Goal: Task Accomplishment & Management: Use online tool/utility

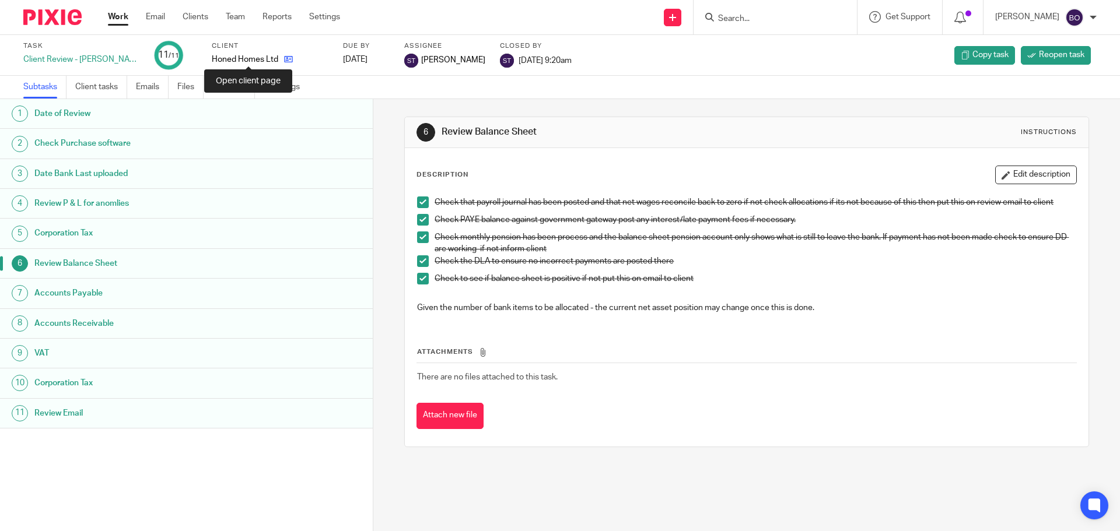
click at [284, 58] on icon at bounding box center [288, 59] width 9 height 9
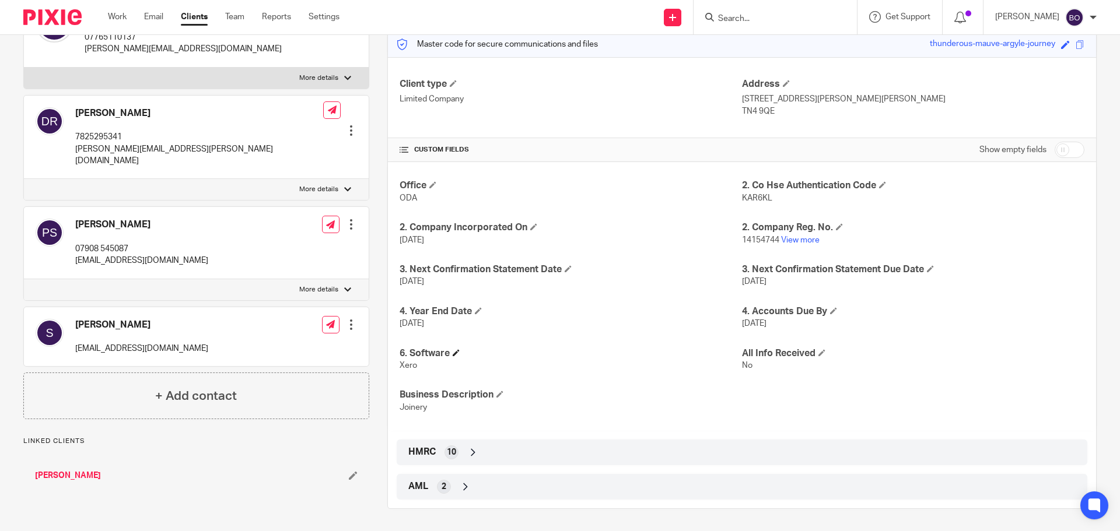
scroll to position [153, 0]
click at [433, 452] on div "HMRC 10" at bounding box center [741, 452] width 673 height 20
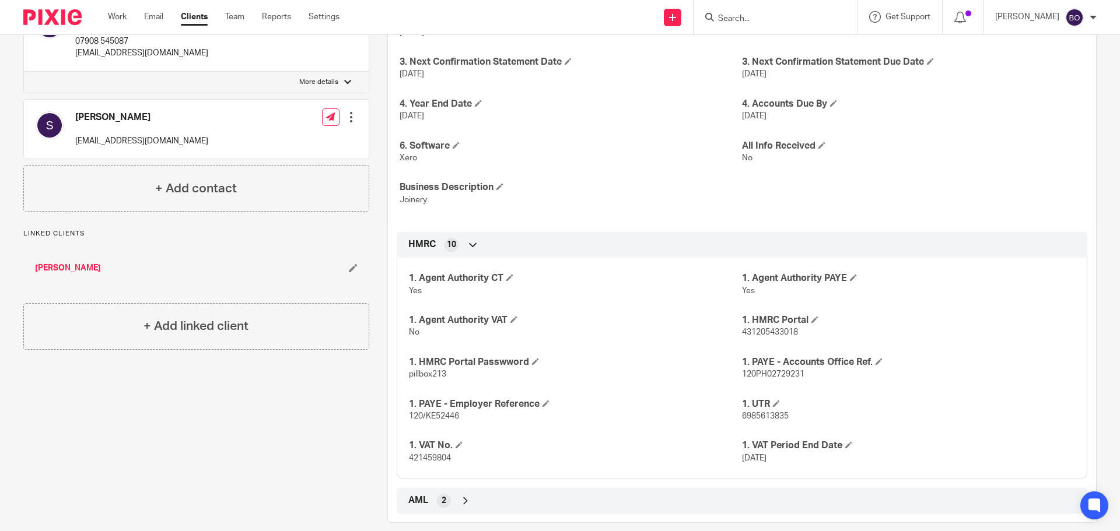
scroll to position [375, 0]
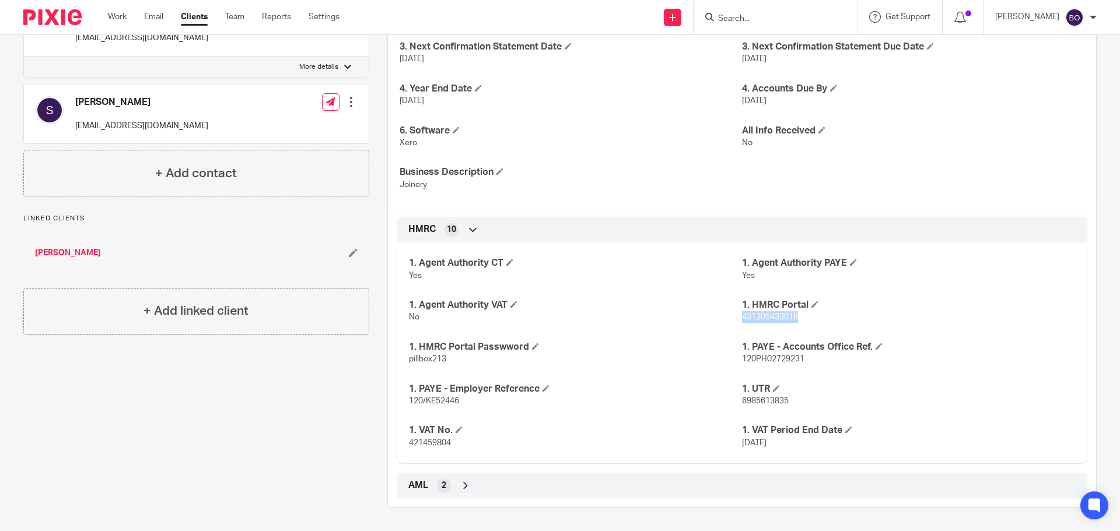
drag, startPoint x: 737, startPoint y: 318, endPoint x: 796, endPoint y: 317, distance: 58.3
click at [796, 317] on p "431205433018" at bounding box center [908, 318] width 333 height 12
copy span "431205433018"
